Goal: Use online tool/utility: Utilize a website feature to perform a specific function

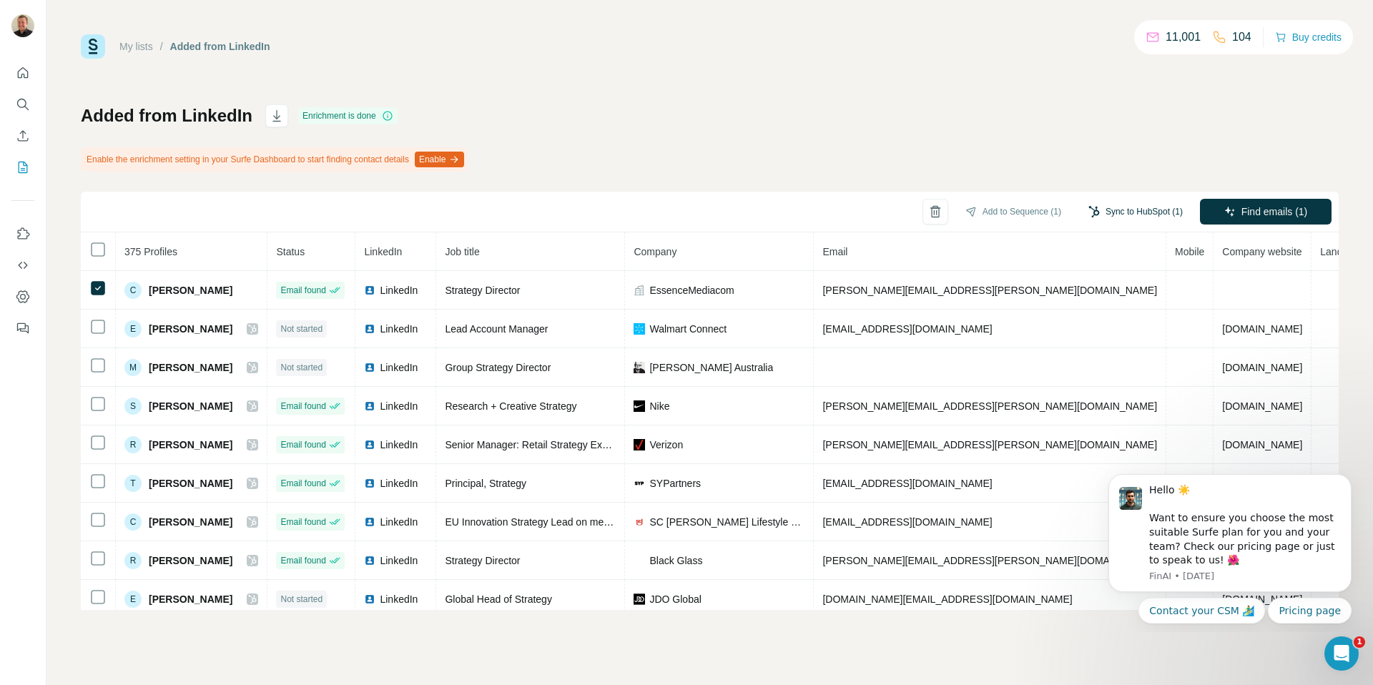
click at [1160, 208] on button "Sync to HubSpot (1)" at bounding box center [1135, 211] width 114 height 21
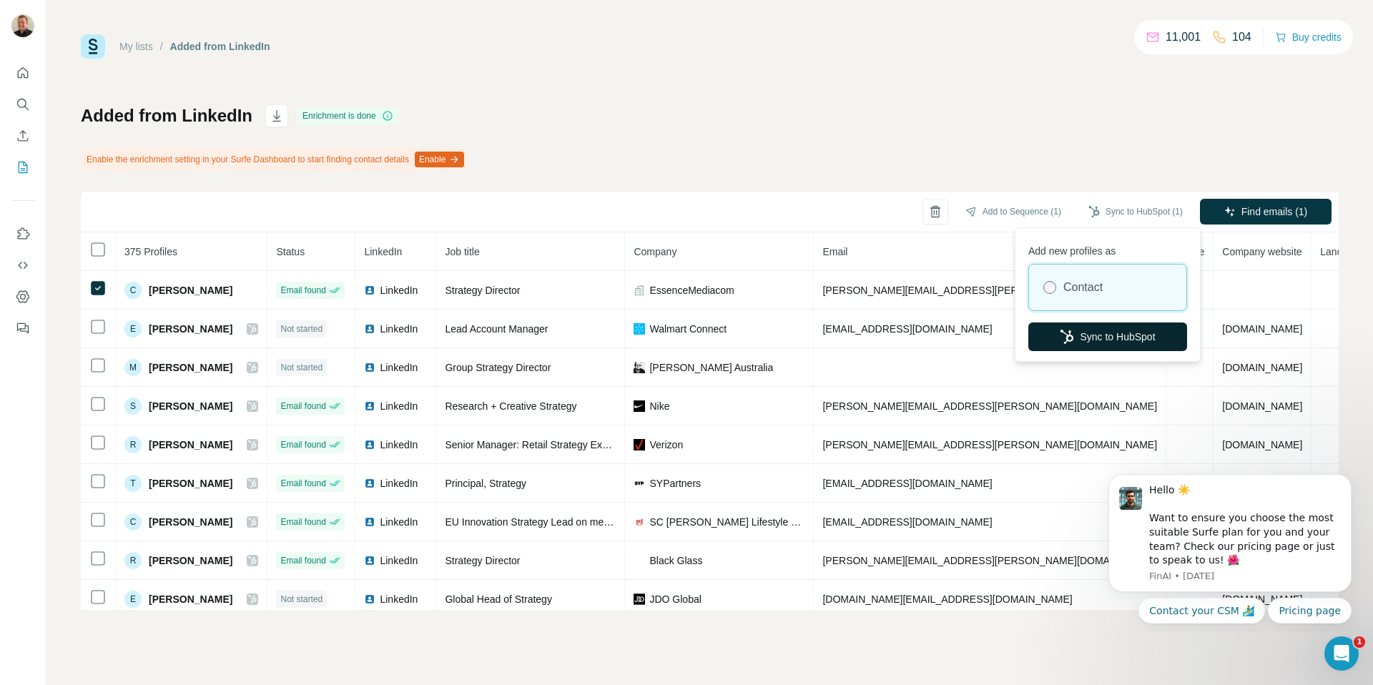
click at [1106, 345] on button "Sync to HubSpot" at bounding box center [1107, 336] width 159 height 29
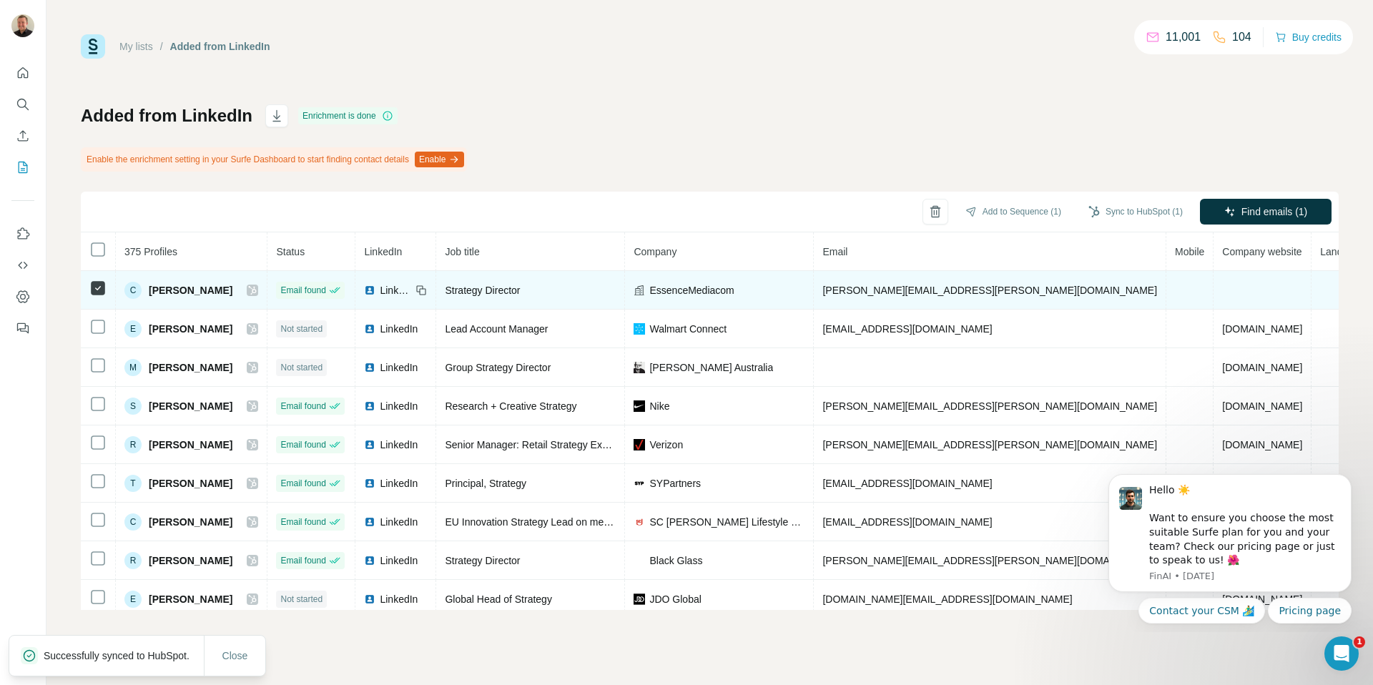
click at [248, 288] on icon at bounding box center [252, 290] width 9 height 11
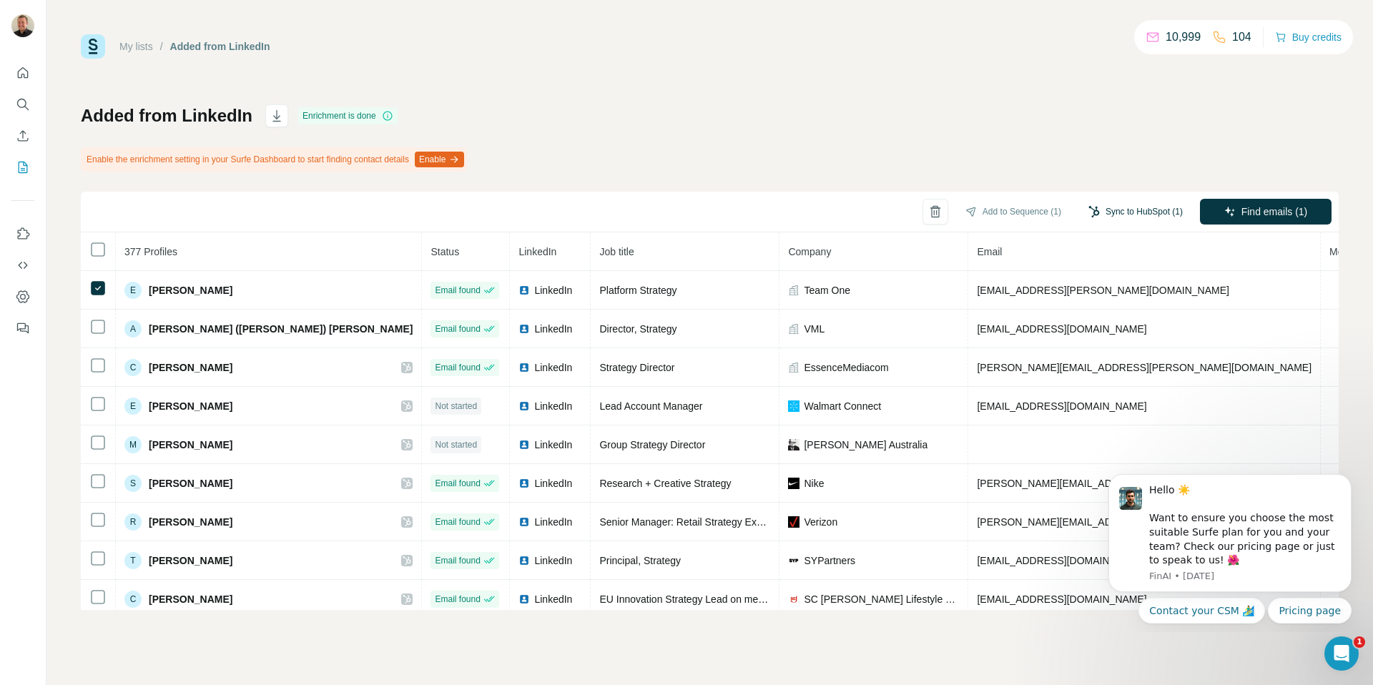
click at [1121, 215] on button "Sync to HubSpot (1)" at bounding box center [1135, 211] width 114 height 21
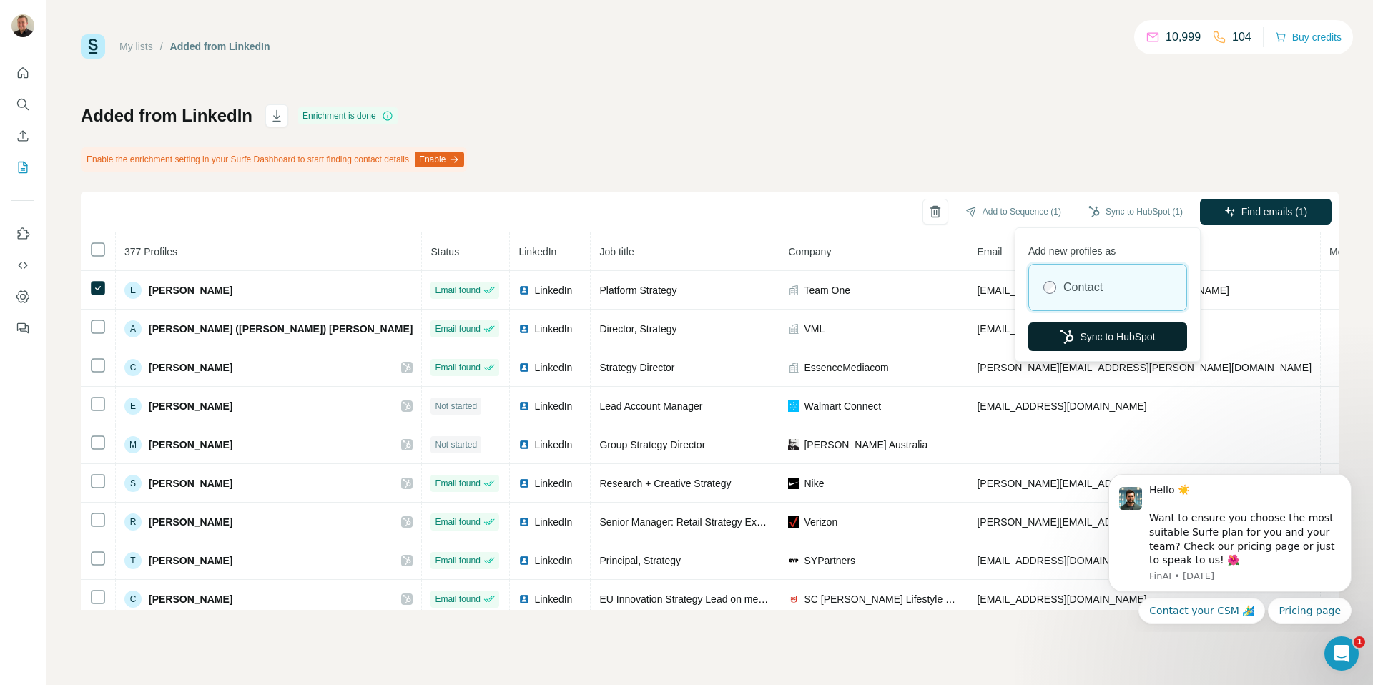
click at [1088, 350] on button "Sync to HubSpot" at bounding box center [1107, 336] width 159 height 29
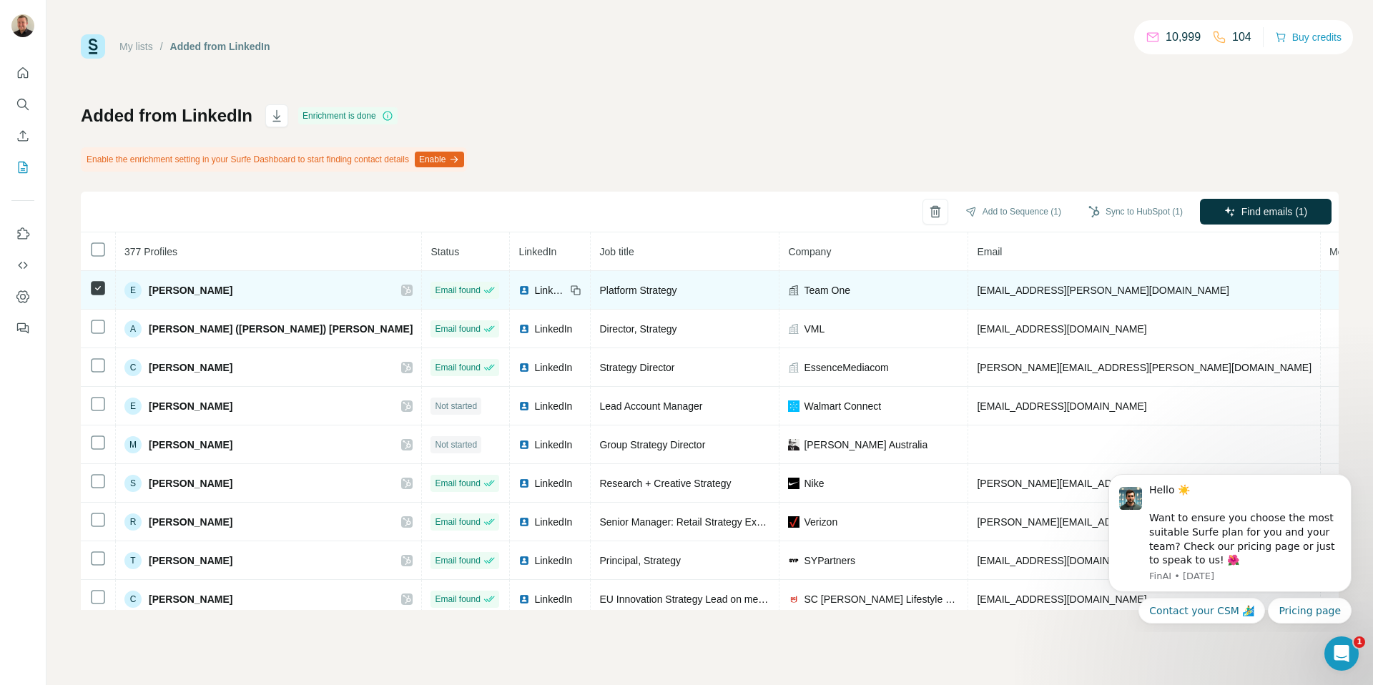
click at [403, 292] on icon at bounding box center [407, 290] width 8 height 9
